Goal: Information Seeking & Learning: Learn about a topic

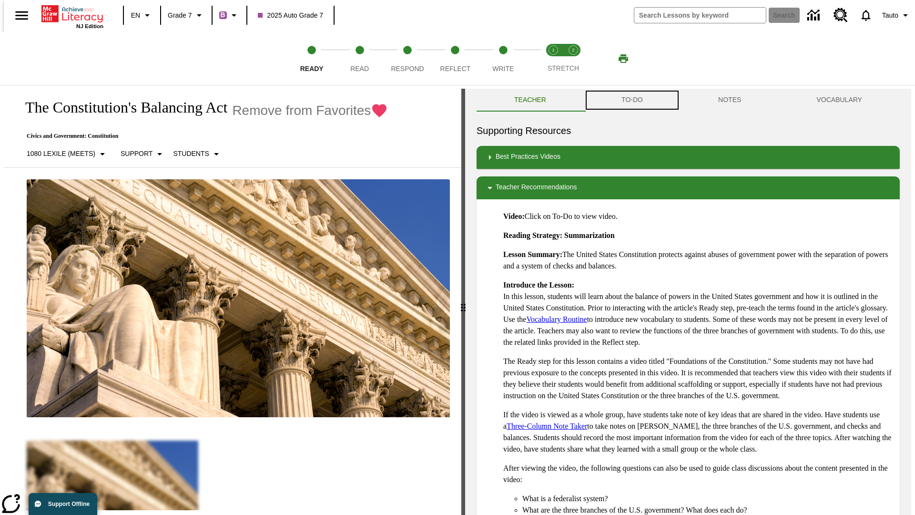
click at [631, 100] on button "TO-DO" at bounding box center [632, 100] width 97 height 23
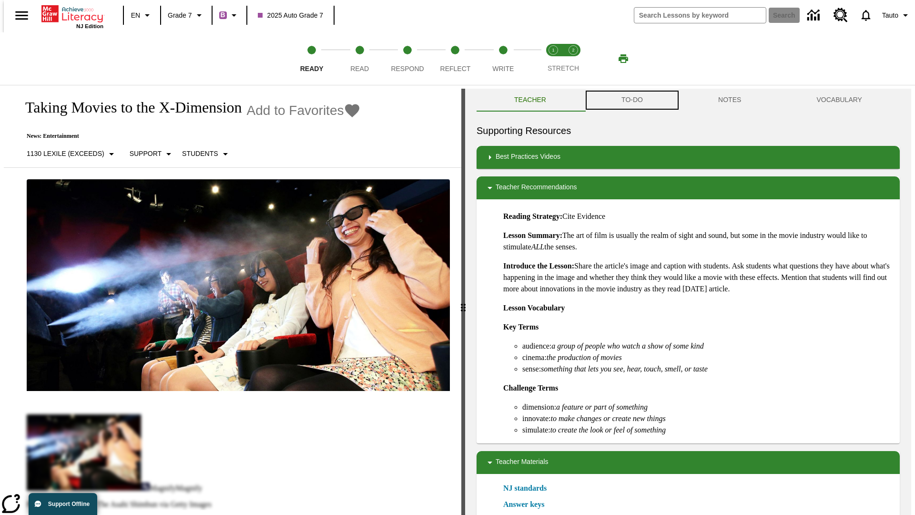
click at [631, 100] on button "TO-DO" at bounding box center [632, 100] width 97 height 23
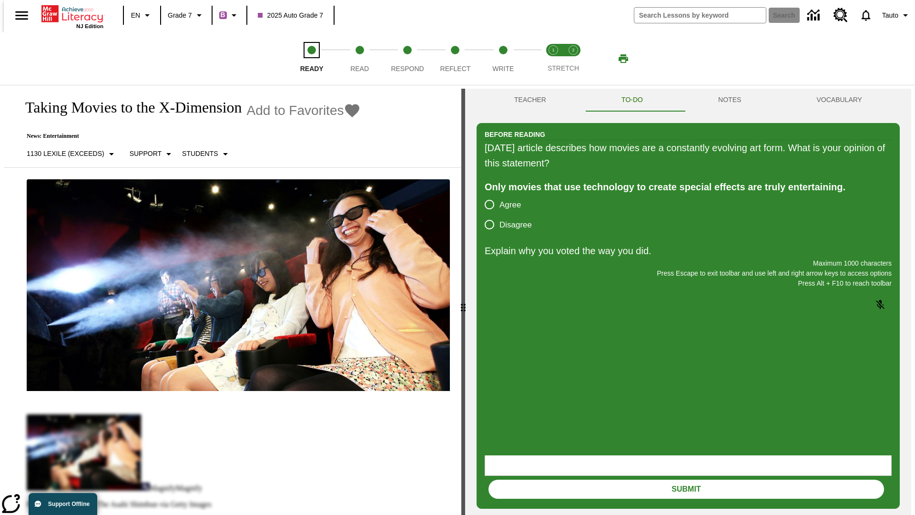
click at [312, 59] on span "Ready" at bounding box center [311, 64] width 23 height 17
click at [359, 59] on span "Read" at bounding box center [359, 64] width 19 height 17
